Goal: Navigation & Orientation: Understand site structure

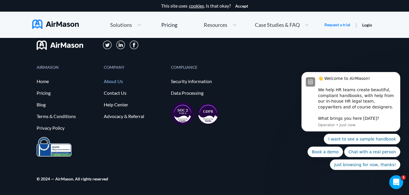
click at [114, 81] on link "About Us" at bounding box center [134, 81] width 61 height 5
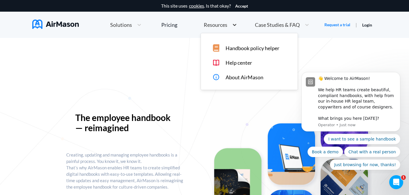
click at [237, 25] on icon at bounding box center [235, 25] width 6 height 6
click at [142, 22] on div at bounding box center [139, 25] width 10 height 6
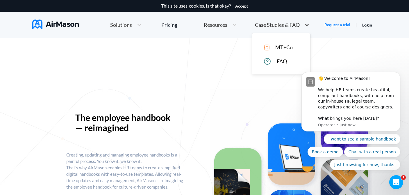
click at [305, 24] on icon at bounding box center [307, 25] width 6 height 6
click at [234, 26] on icon at bounding box center [235, 25] width 6 height 6
click at [172, 102] on div "The employee handbook — reimagined Creating, updating and managing employee han…" at bounding box center [204, 157] width 277 height 119
